Goal: Task Accomplishment & Management: Use online tool/utility

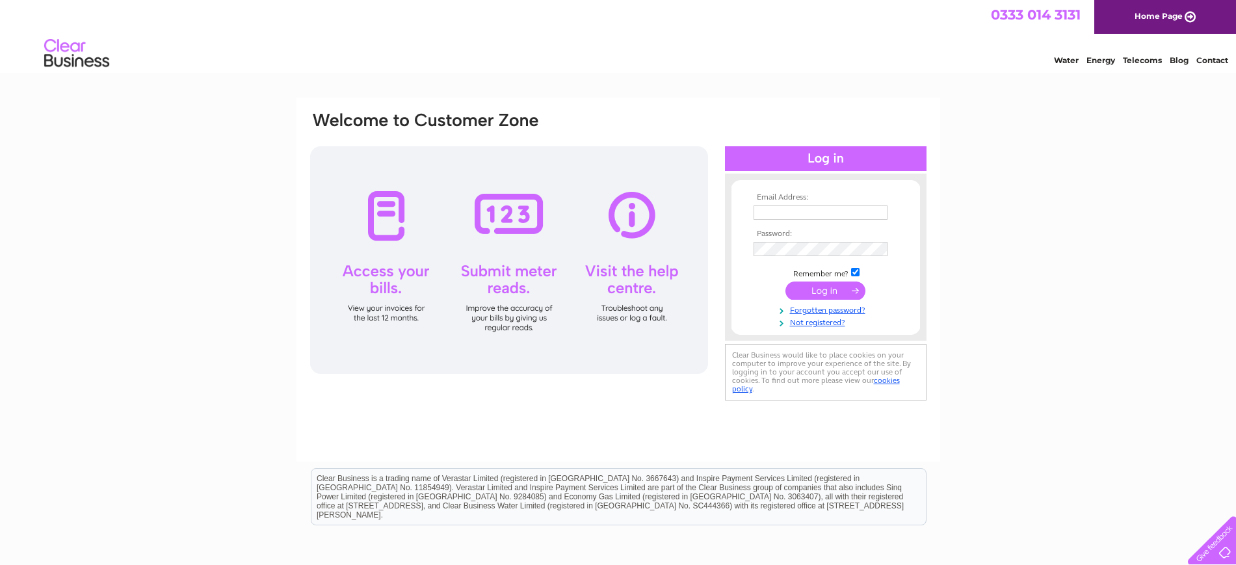
type input "[EMAIL_ADDRESS][DOMAIN_NAME]"
click at [830, 290] on input "submit" at bounding box center [826, 291] width 80 height 18
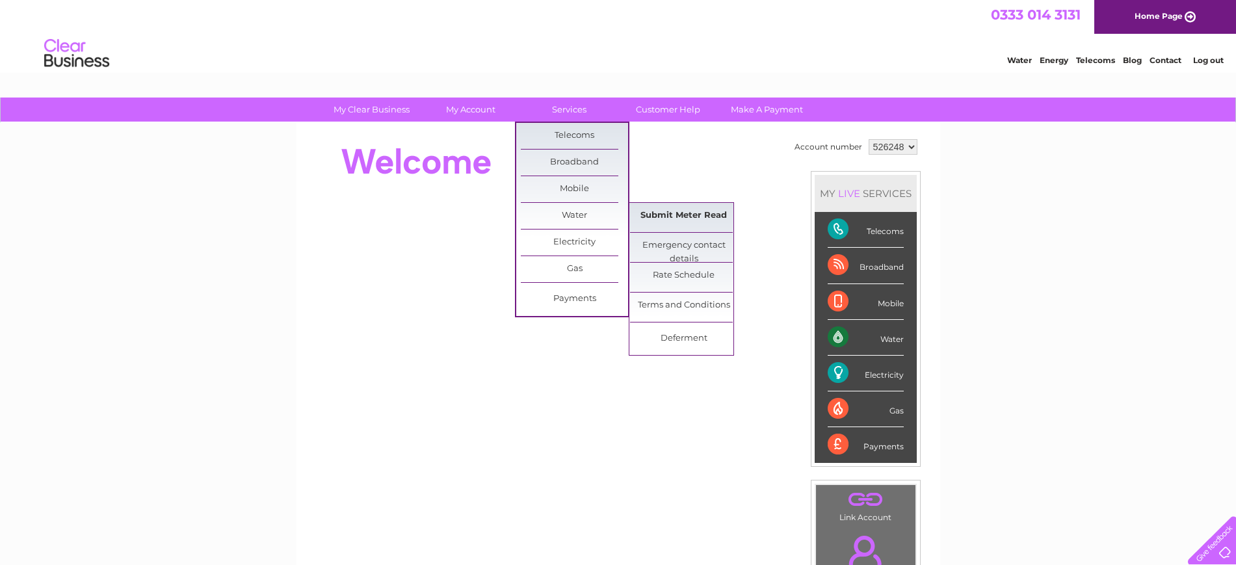
click at [667, 215] on link "Submit Meter Read" at bounding box center [683, 216] width 107 height 26
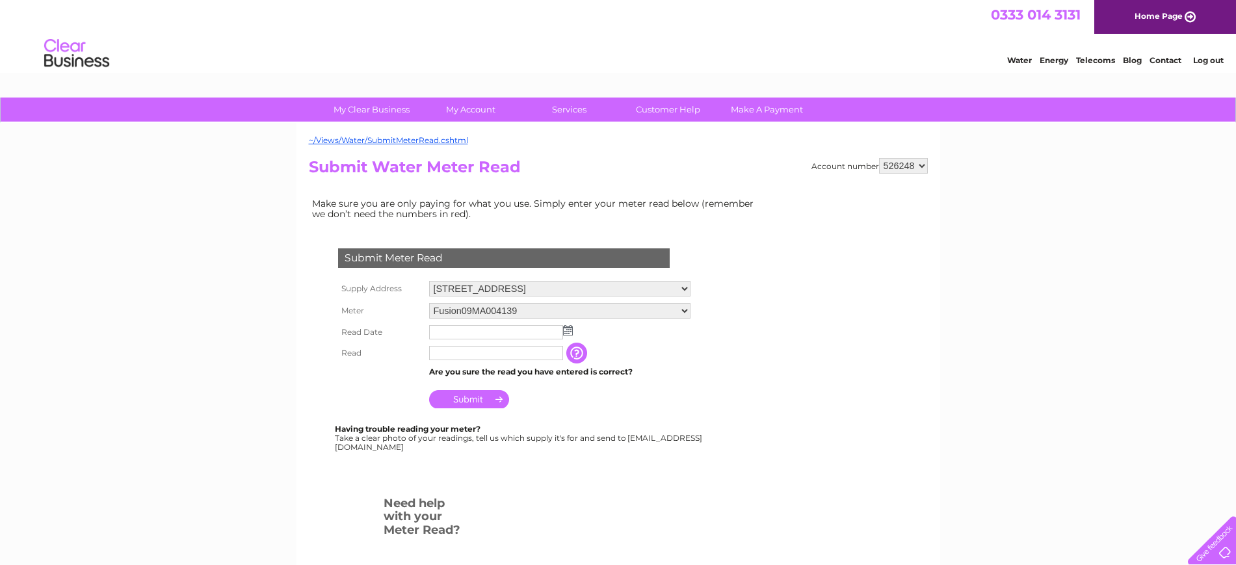
click at [570, 332] on img at bounding box center [568, 330] width 10 height 10
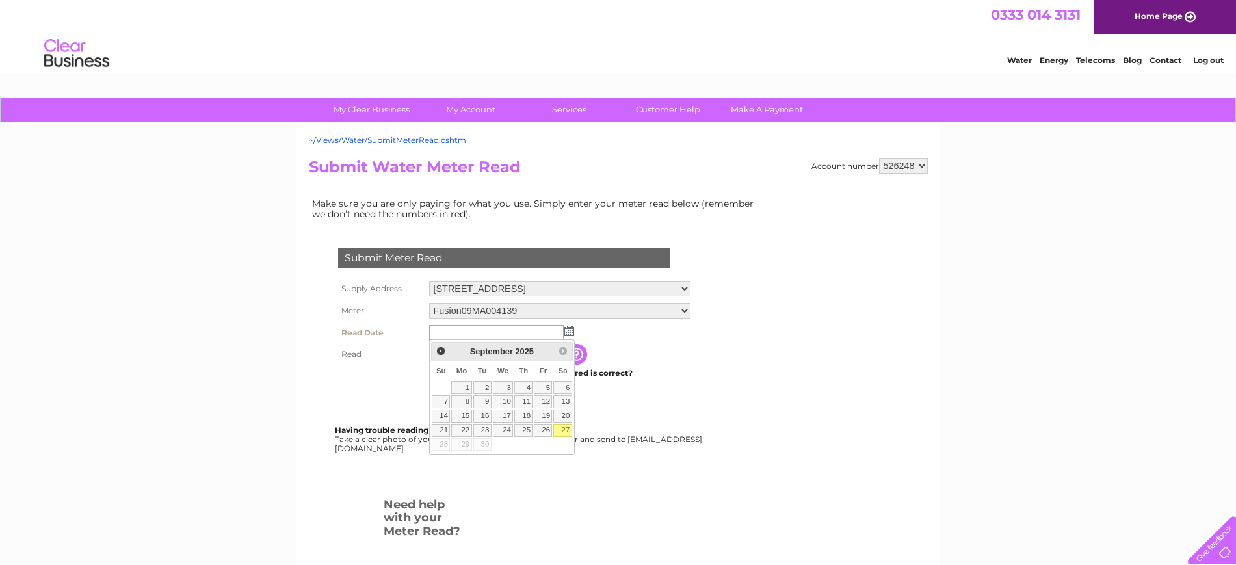
click at [563, 429] on link "27" at bounding box center [562, 430] width 18 height 13
type input "2025/09/27"
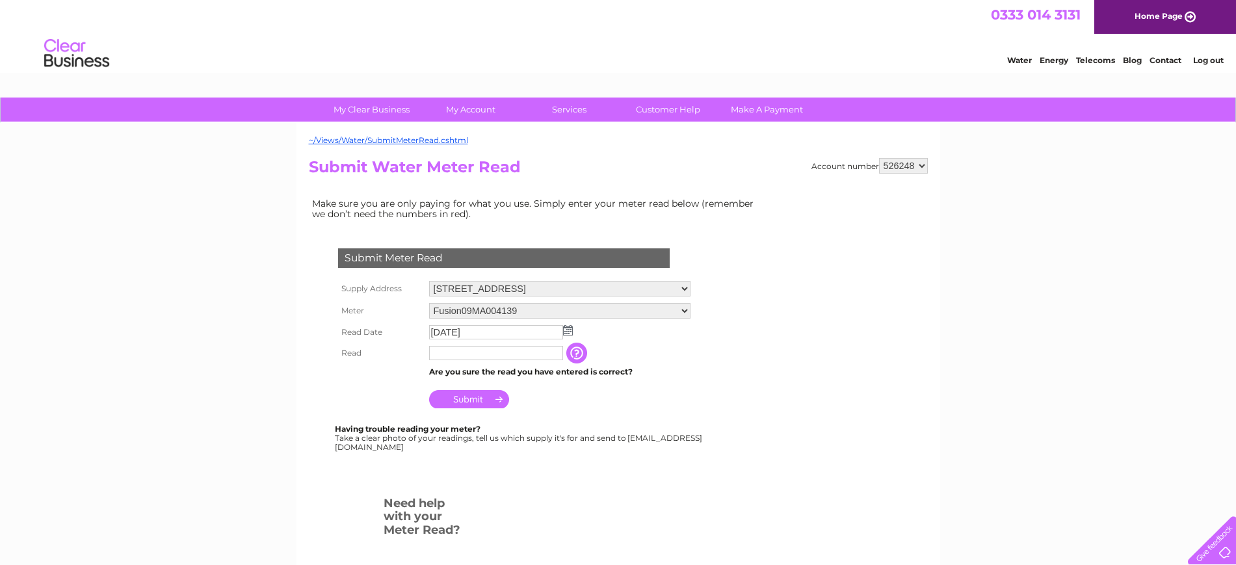
click at [518, 351] on input "text" at bounding box center [496, 353] width 134 height 14
type input "00339"
click at [473, 398] on input "Submit" at bounding box center [469, 400] width 80 height 18
